Goal: Information Seeking & Learning: Understand process/instructions

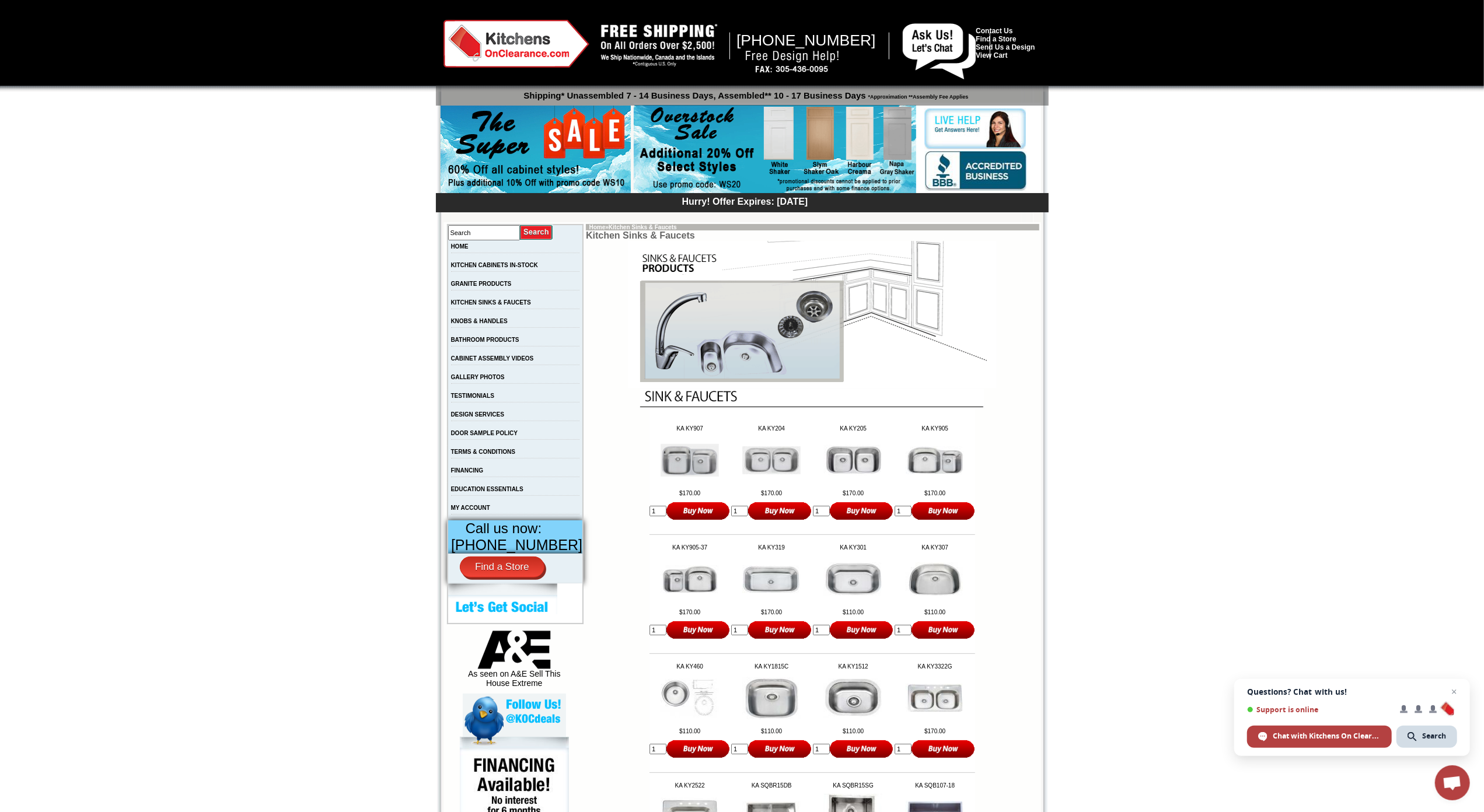
click at [61, 81] on div at bounding box center [742, 46] width 1484 height 91
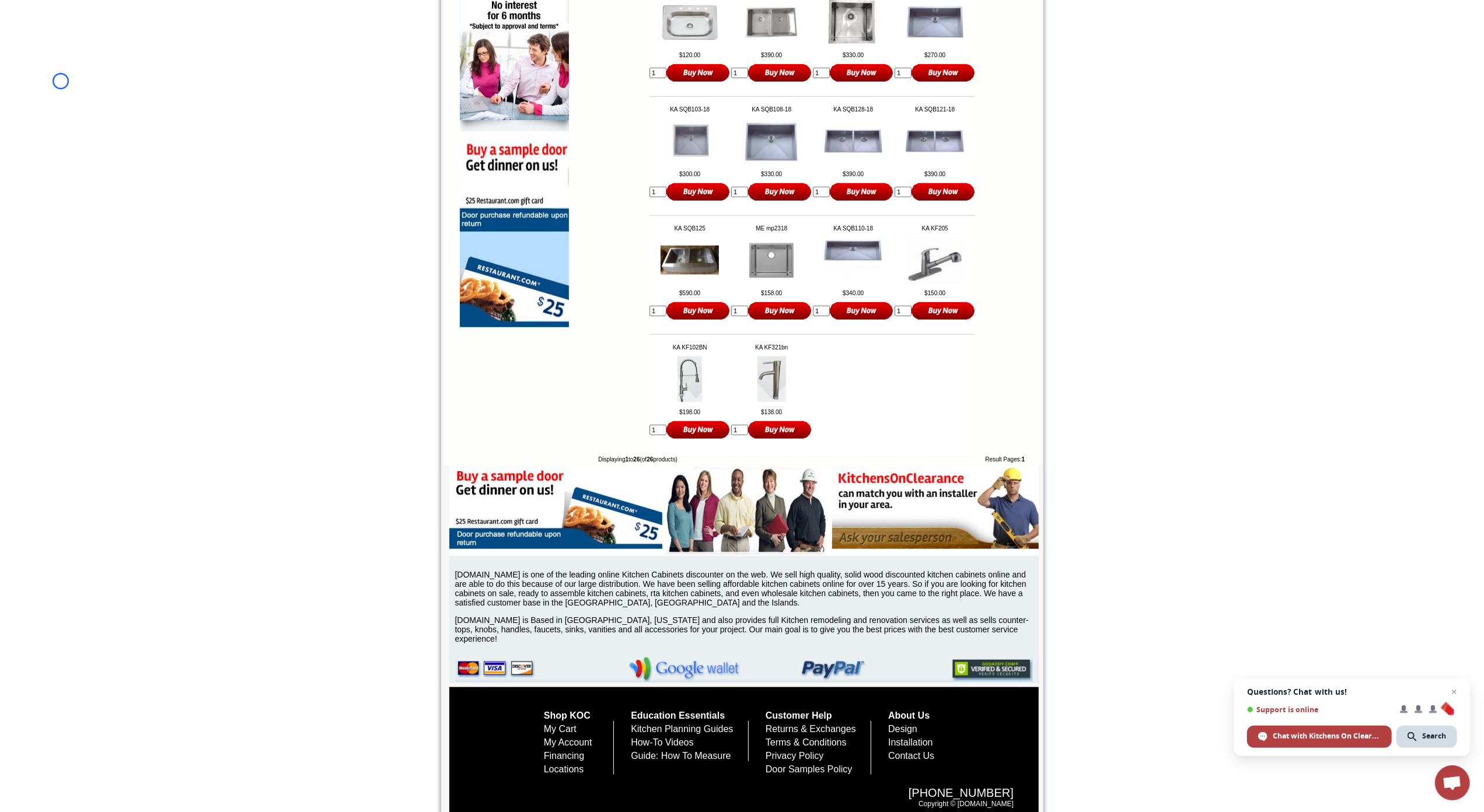
scroll to position [828, 0]
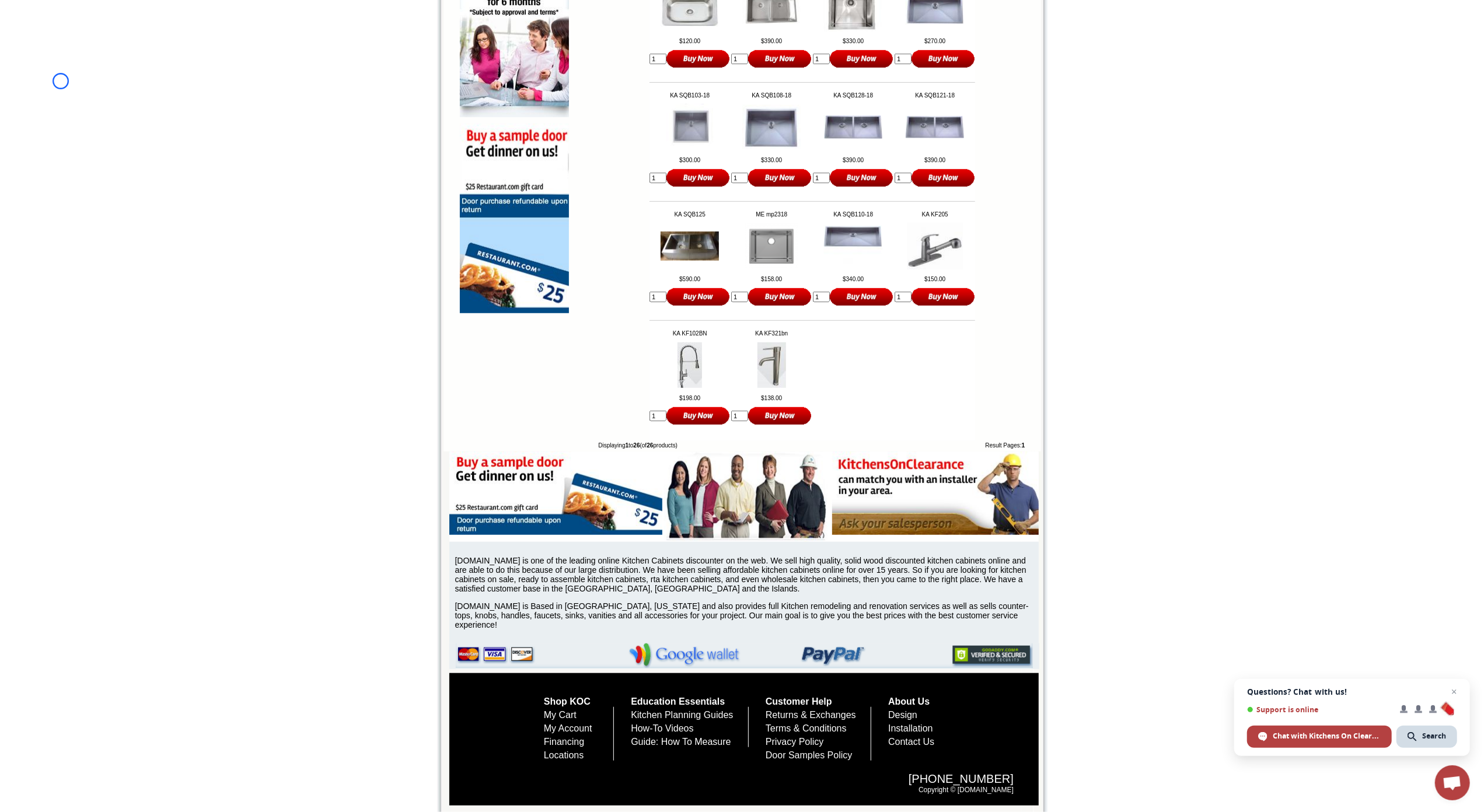
click at [61, 81] on body "[PHONE_NUMBER] Contact Us Find a Store Send Us a Design View Cart Shipping* Una…" at bounding box center [742, 1] width 1484 height 1622
click at [99, 86] on body "[PHONE_NUMBER] Contact Us Find a Store Send Us a Design View Cart Shipping* Una…" at bounding box center [742, 1] width 1484 height 1622
click at [79, 107] on body "[PHONE_NUMBER] Contact Us Find a Store Send Us a Design View Cart Shipping* Una…" at bounding box center [742, 1] width 1484 height 1622
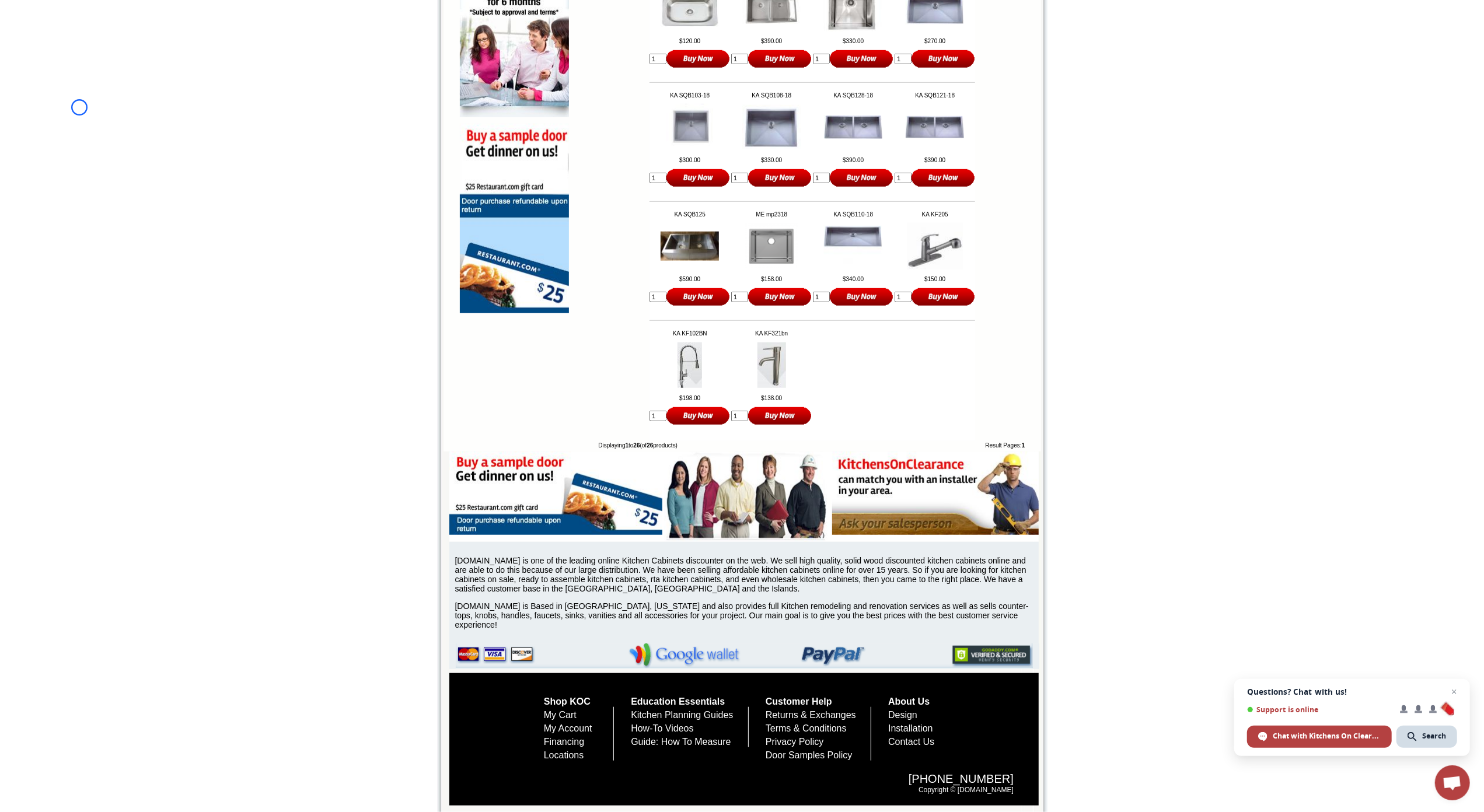
scroll to position [177, 0]
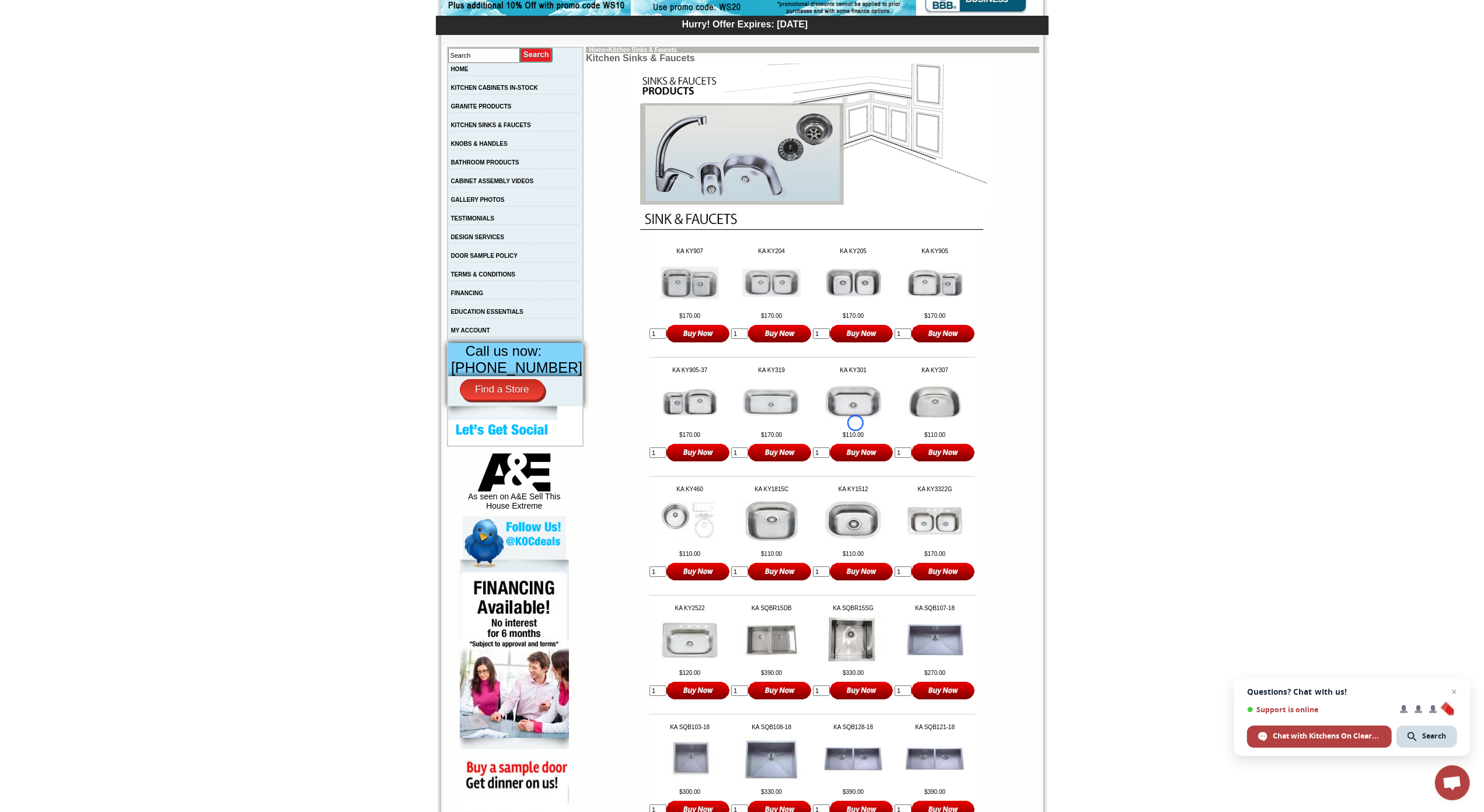
click at [856, 420] on link at bounding box center [853, 416] width 59 height 6
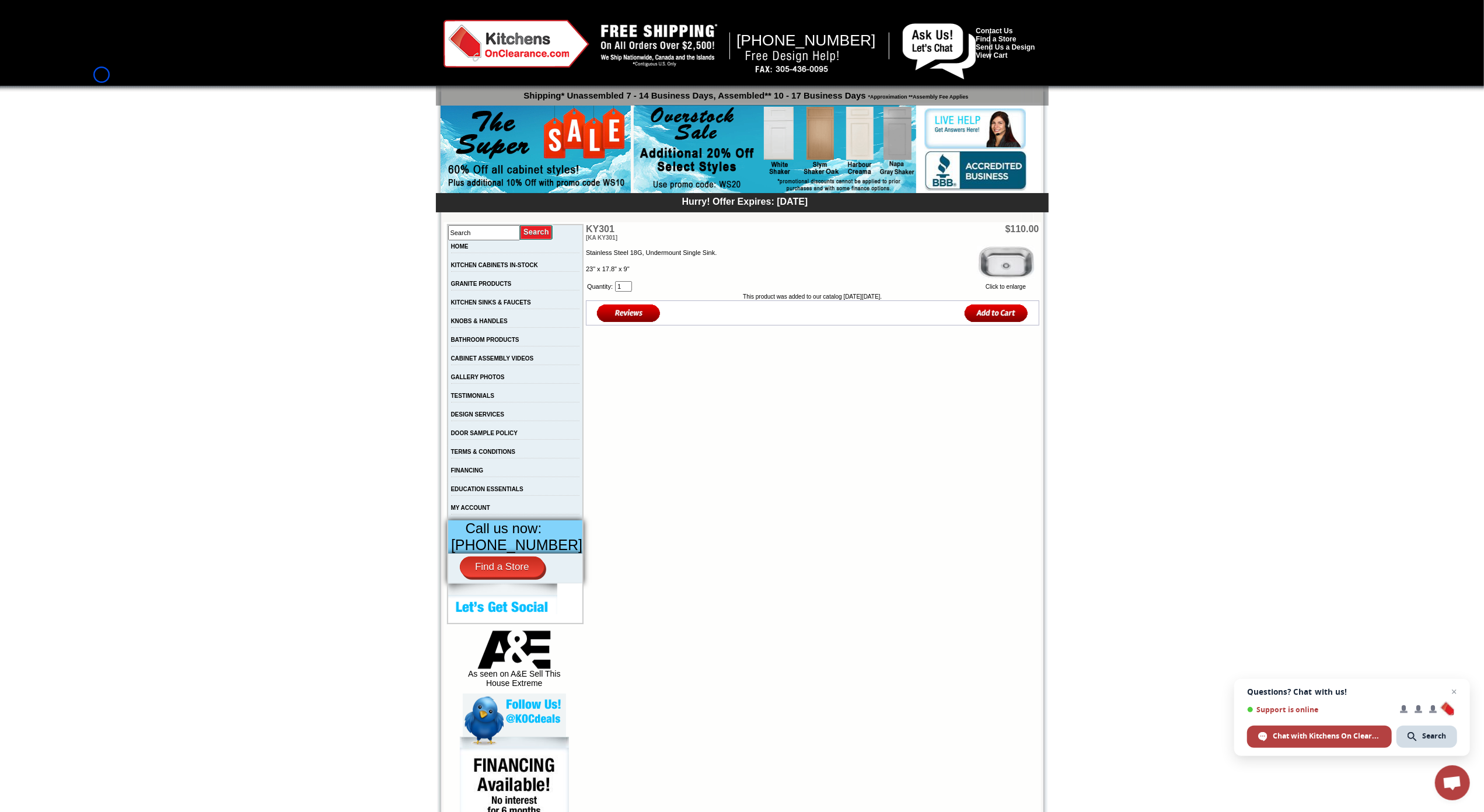
click at [101, 75] on div at bounding box center [742, 46] width 1484 height 91
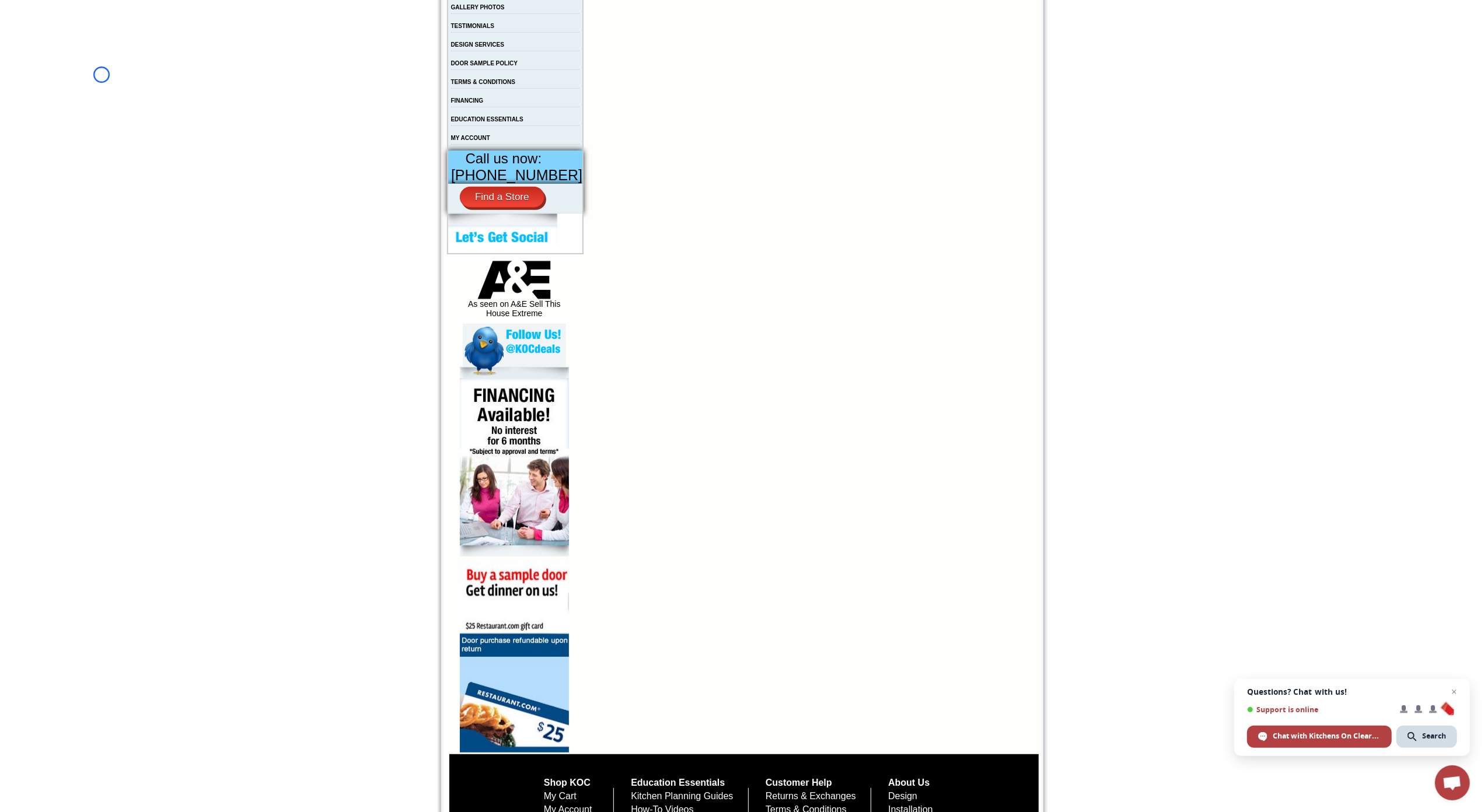
scroll to position [464, 0]
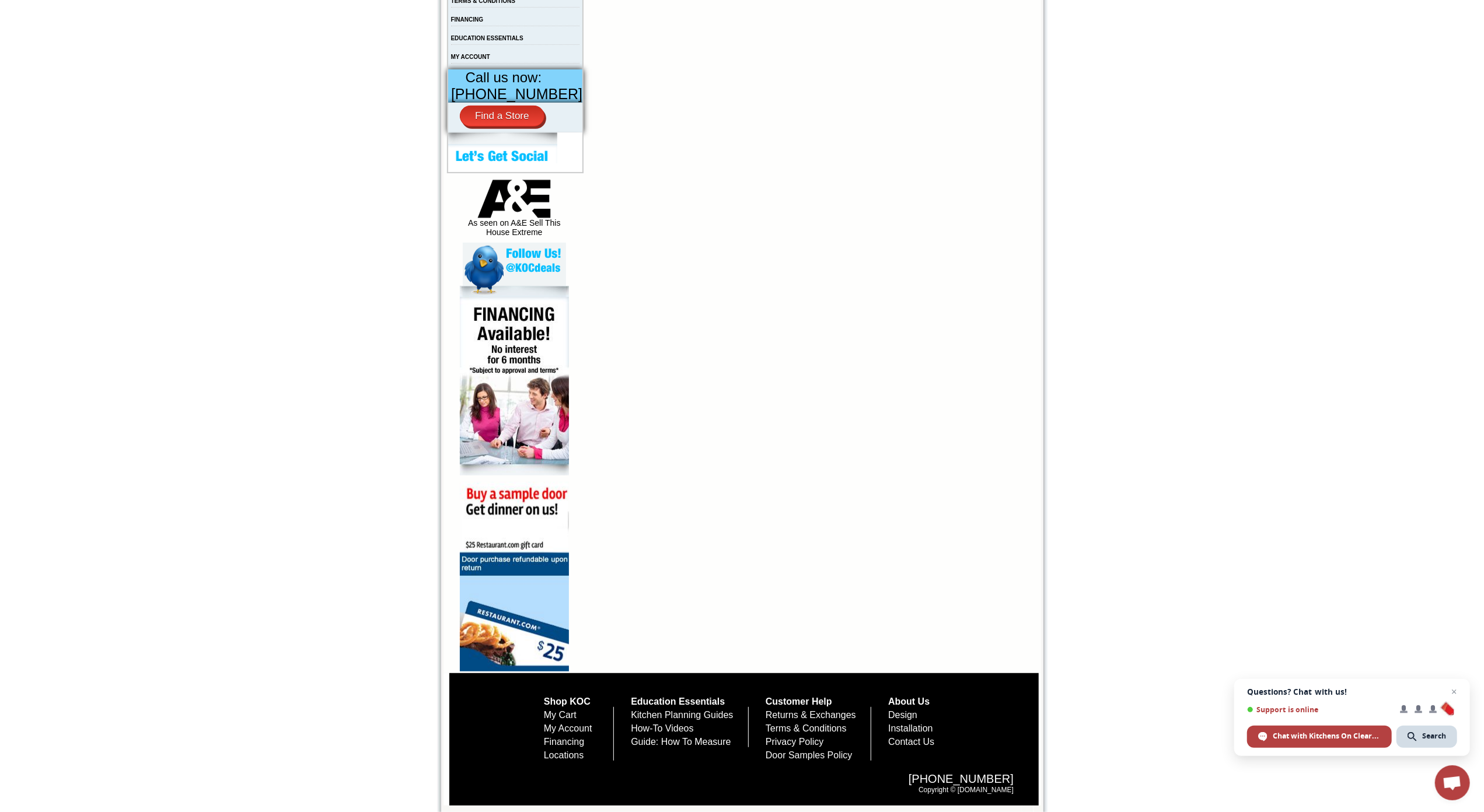
click at [101, 75] on body "1-888-585-8130 Contact Us Find a Store Send Us a Design View Cart Shipping* Una…" at bounding box center [742, 180] width 1484 height 1263
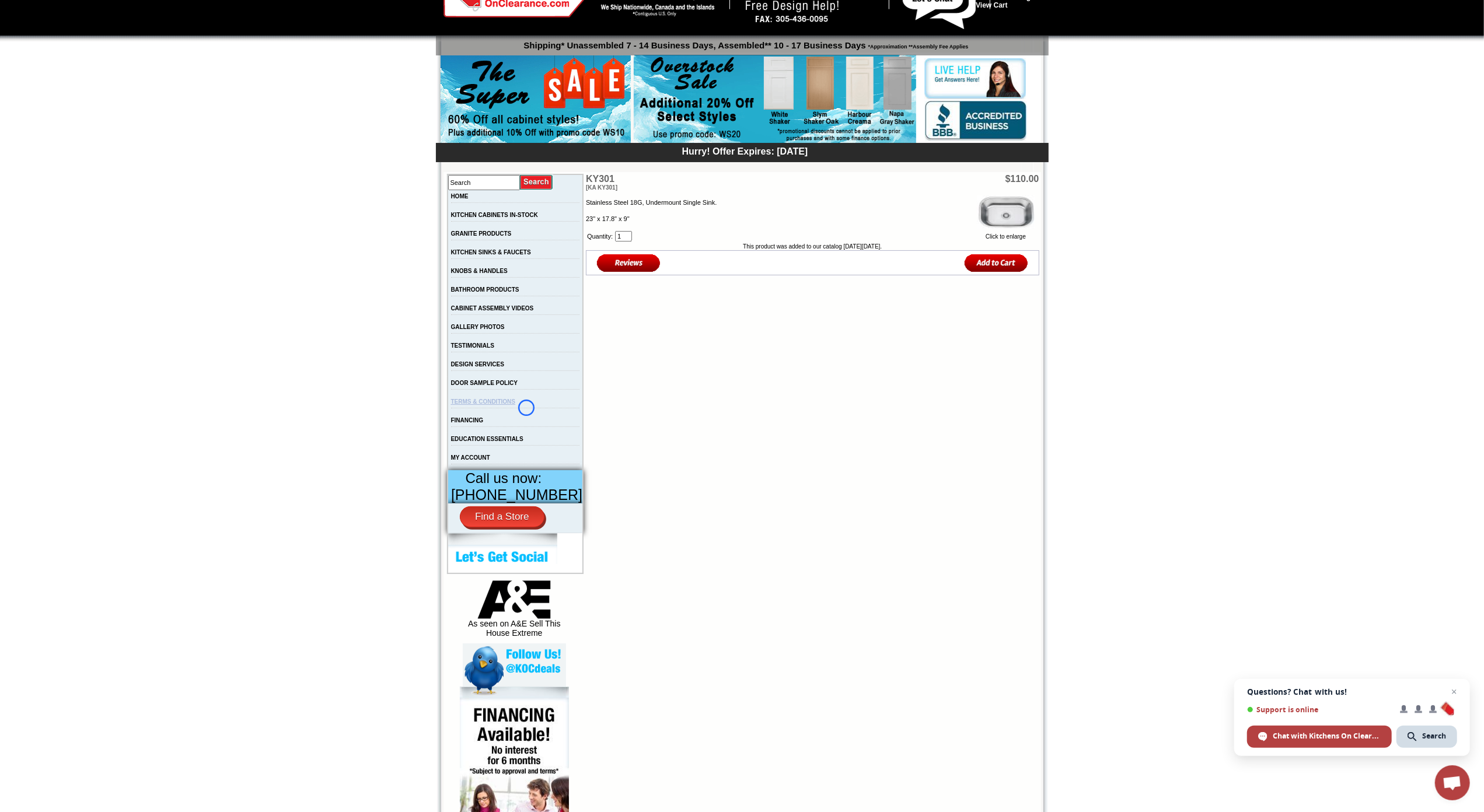
click at [516, 405] on link "TERMS & CONDITIONS" at bounding box center [483, 401] width 65 height 6
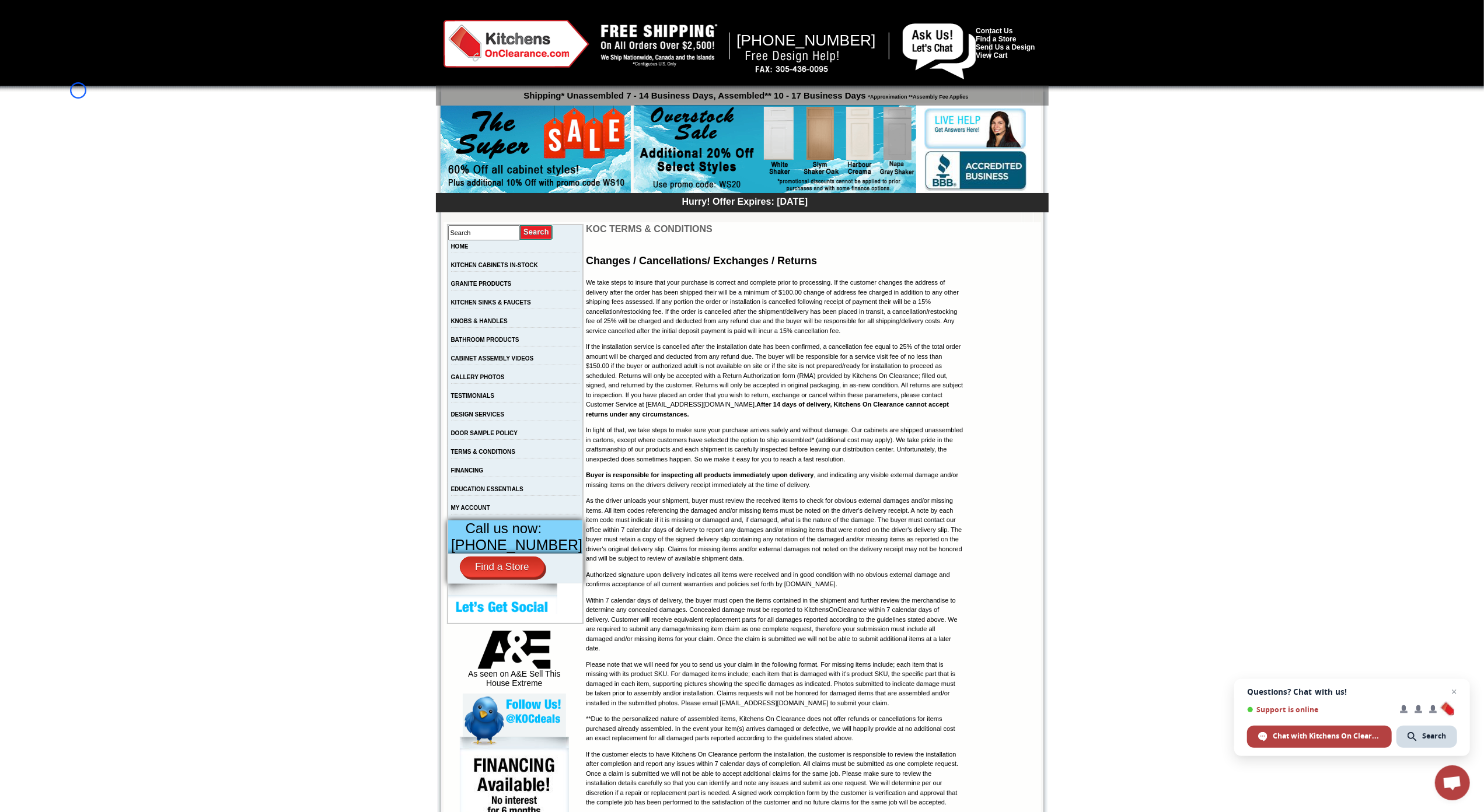
click at [78, 91] on div at bounding box center [742, 46] width 1484 height 91
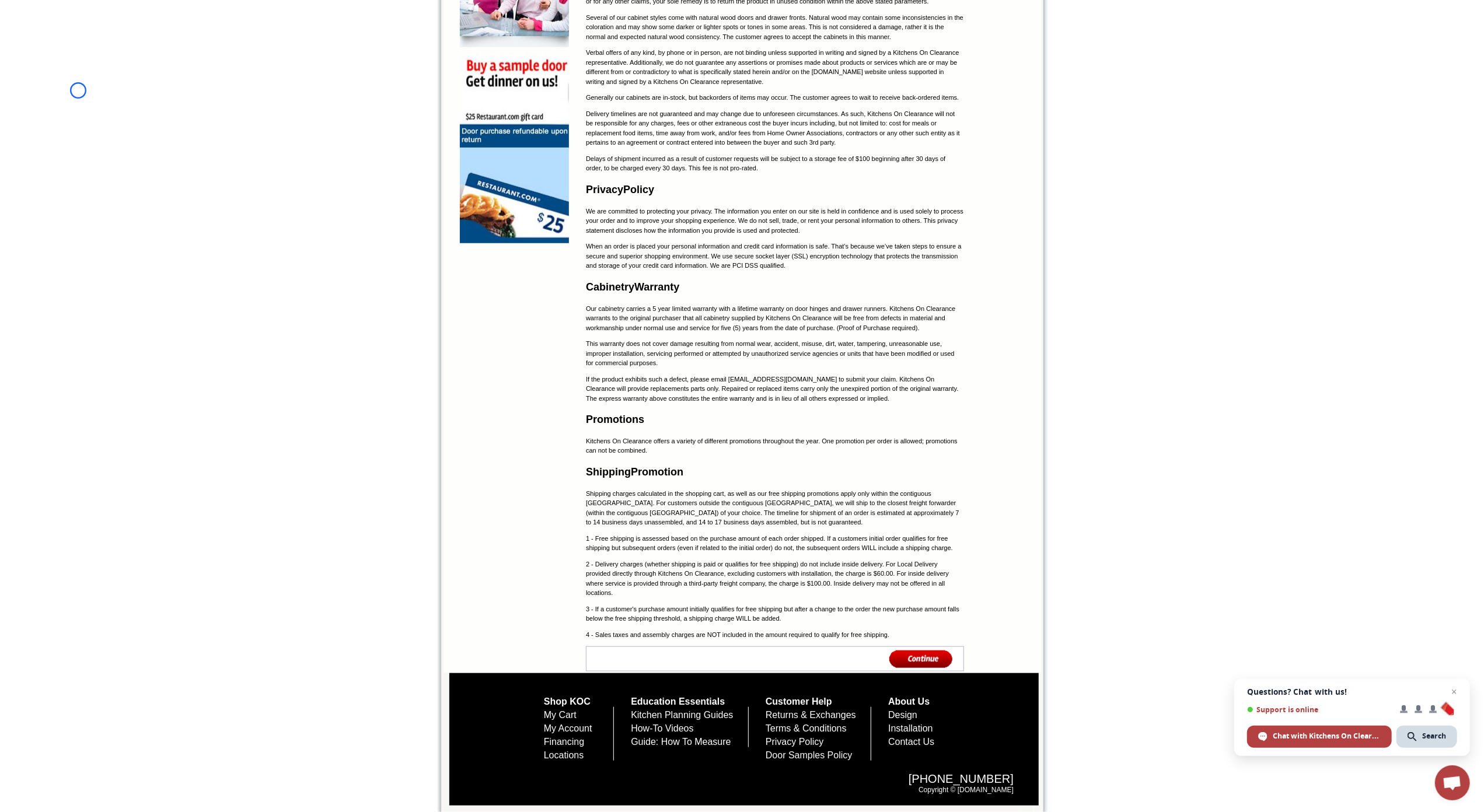
scroll to position [1001, 0]
click at [823, 743] on link "Privacy Policy" at bounding box center [795, 742] width 59 height 10
